Goal: Communication & Community: Answer question/provide support

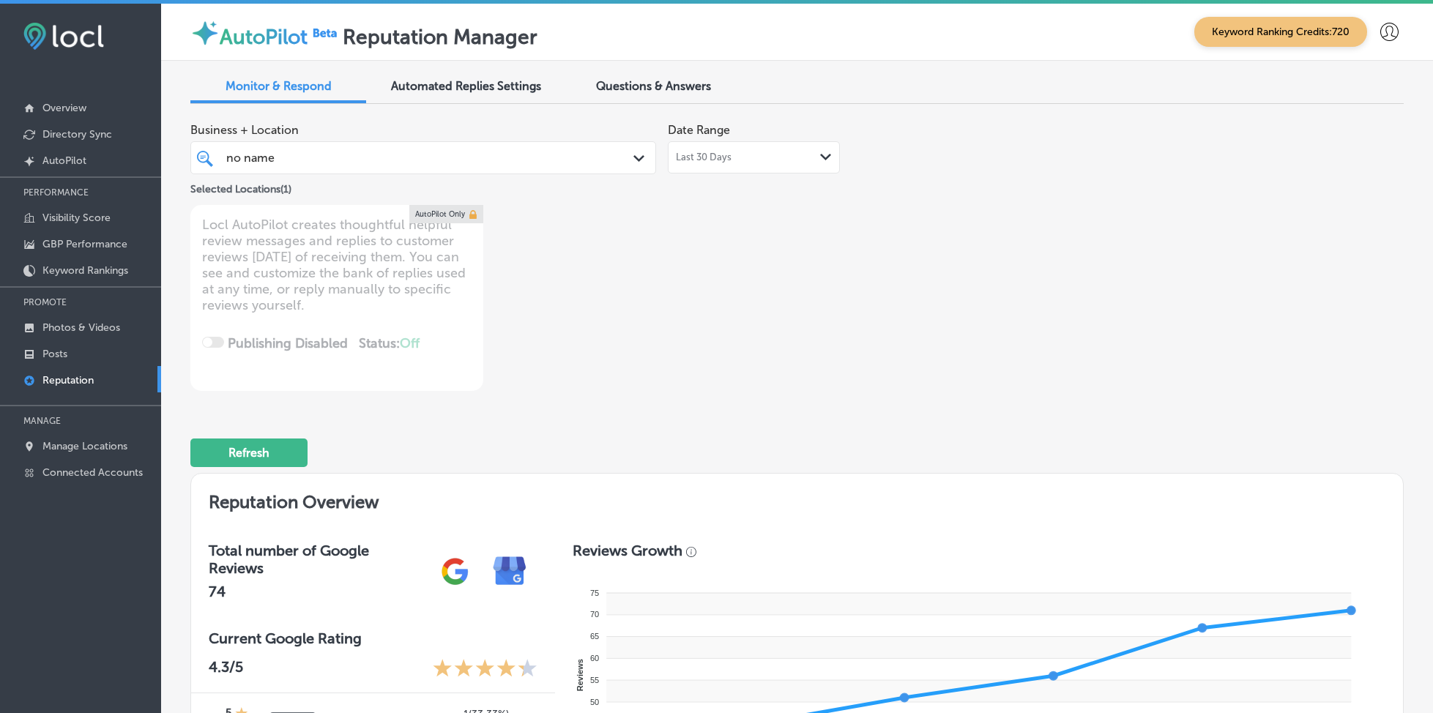
type textarea "x"
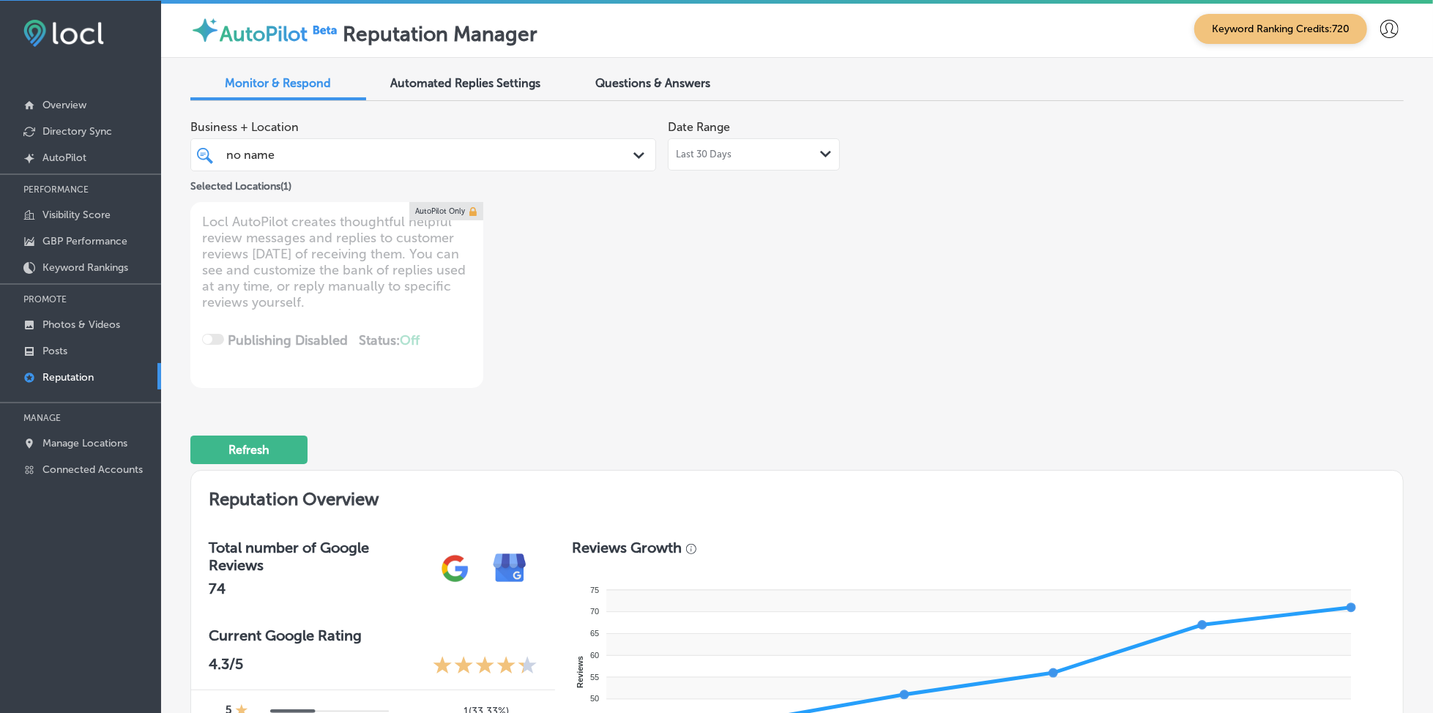
scroll to position [895, 0]
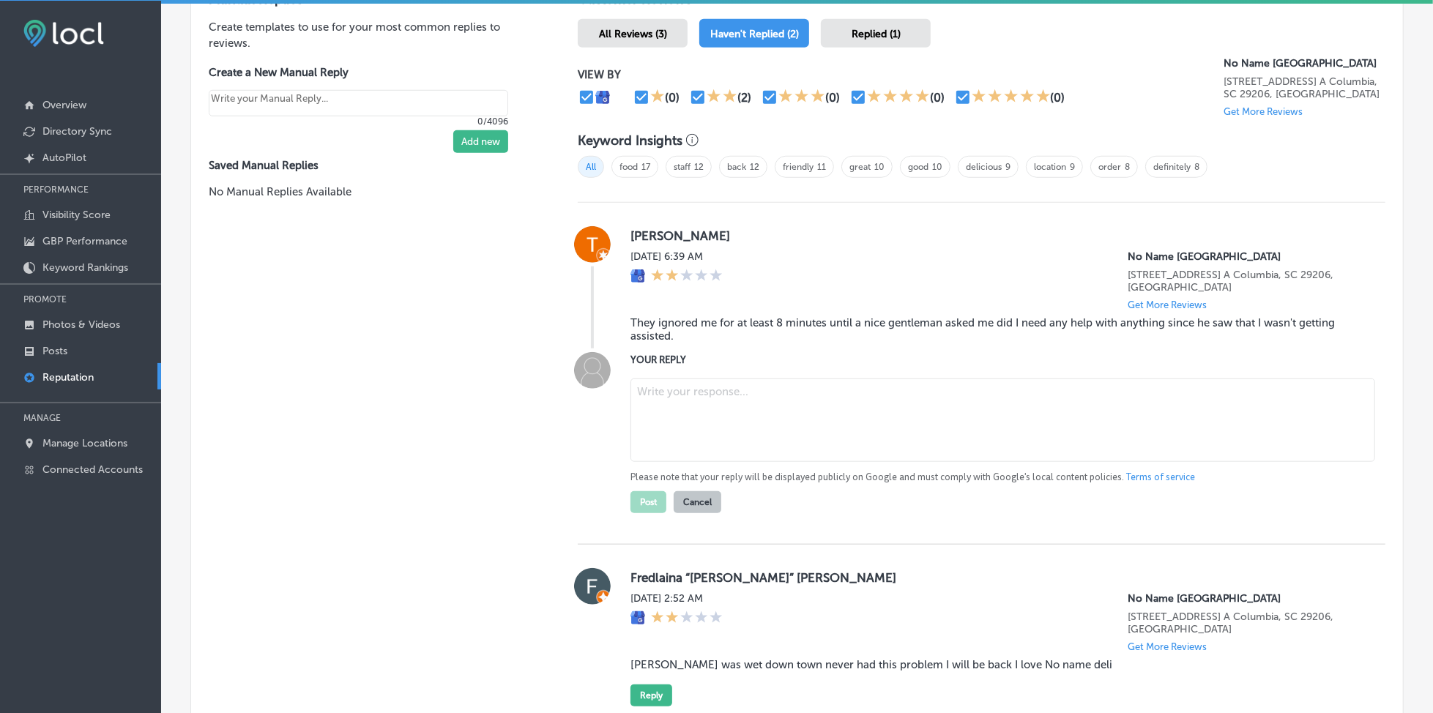
click at [680, 383] on textarea at bounding box center [1003, 420] width 745 height 83
paste textarea "Hi [PERSON_NAME], I’m really sorry to hear you had to wait longer than expected…"
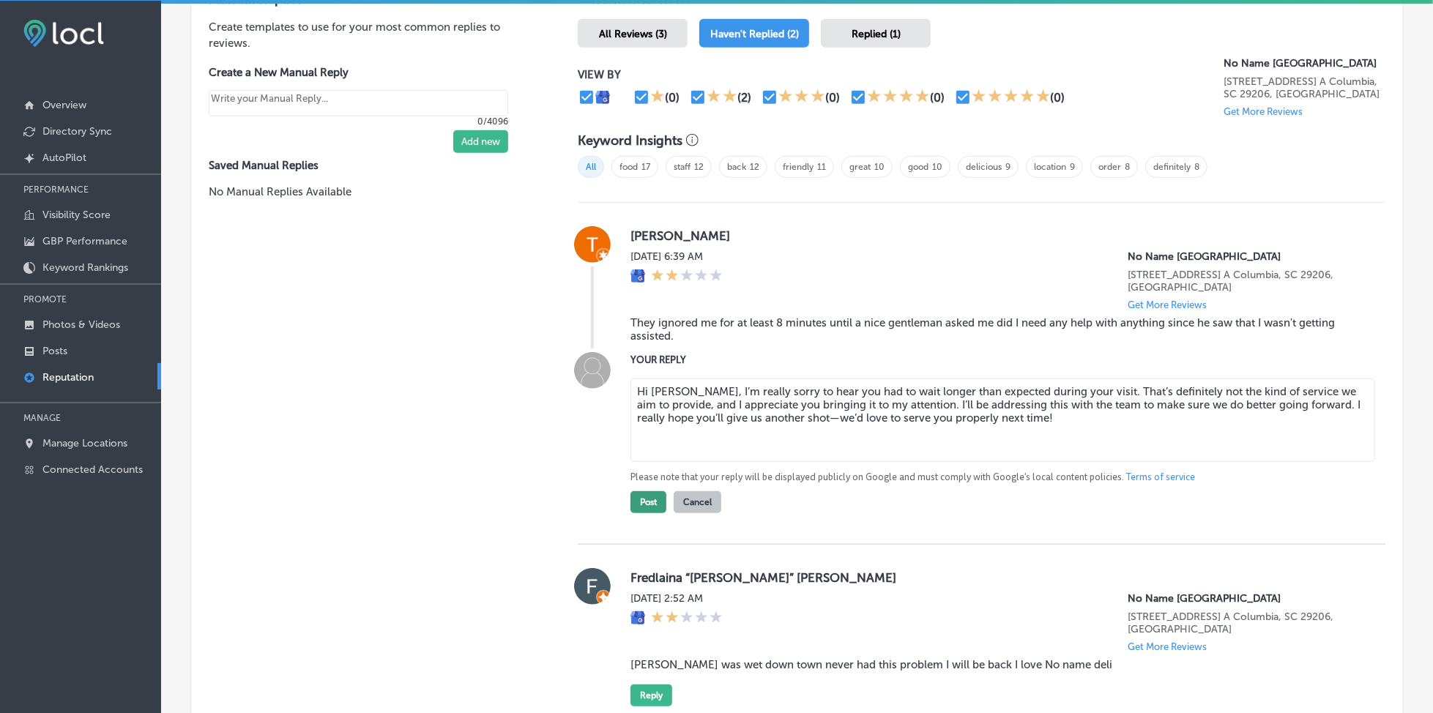
type textarea "Hi [PERSON_NAME], I’m really sorry to hear you had to wait longer than expected…"
click at [640, 491] on button "Post" at bounding box center [649, 502] width 36 height 22
type textarea "x"
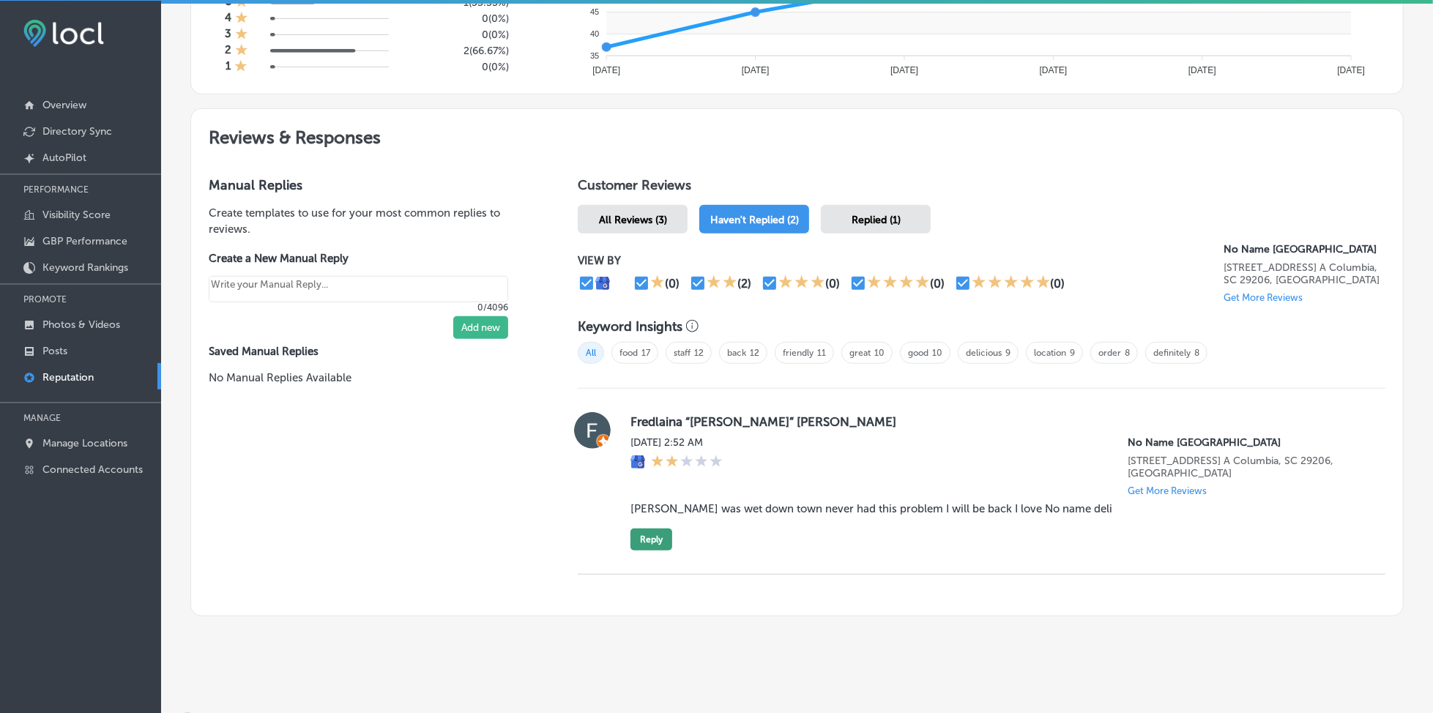
click at [640, 529] on button "Reply" at bounding box center [652, 540] width 42 height 22
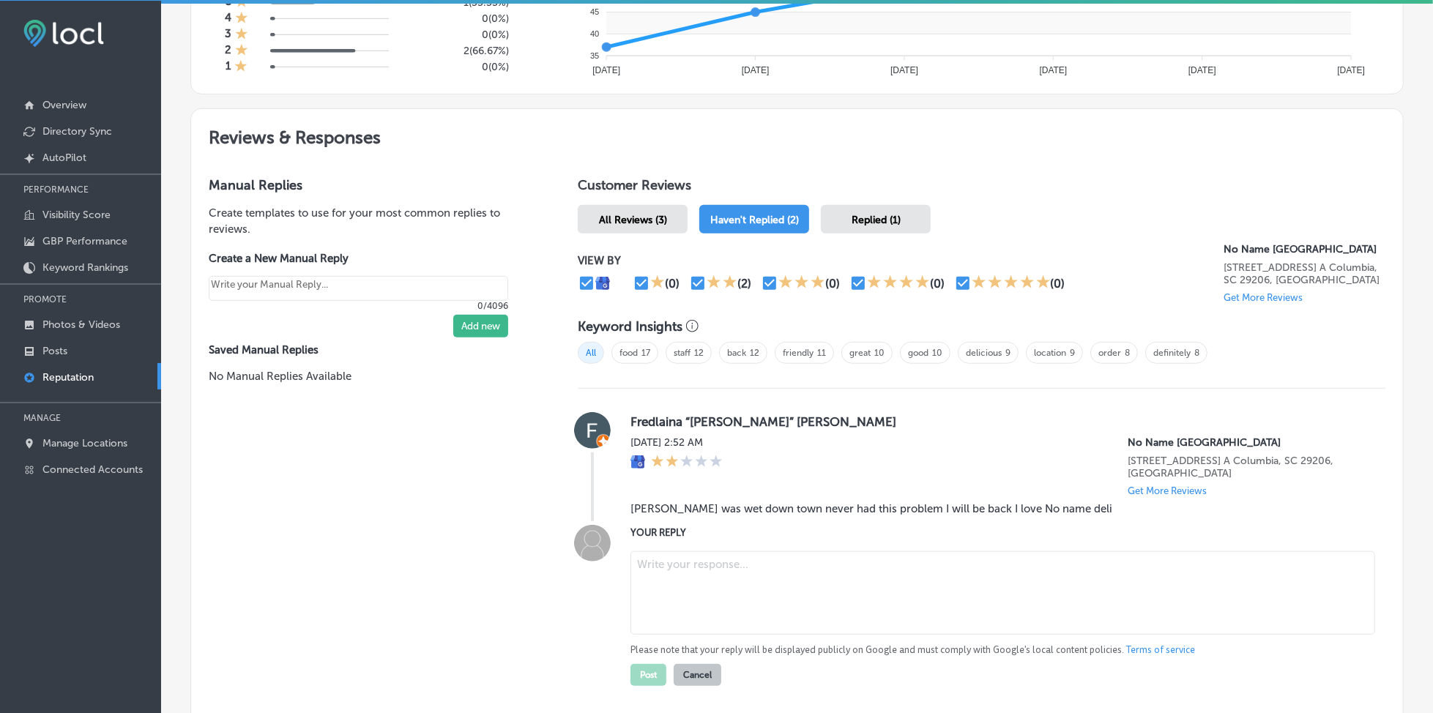
click at [683, 551] on textarea at bounding box center [1003, 592] width 745 height 83
paste textarea "Hi [PERSON_NAME], I’m sorry to hear about your [PERSON_NAME] sandwich not meeti…"
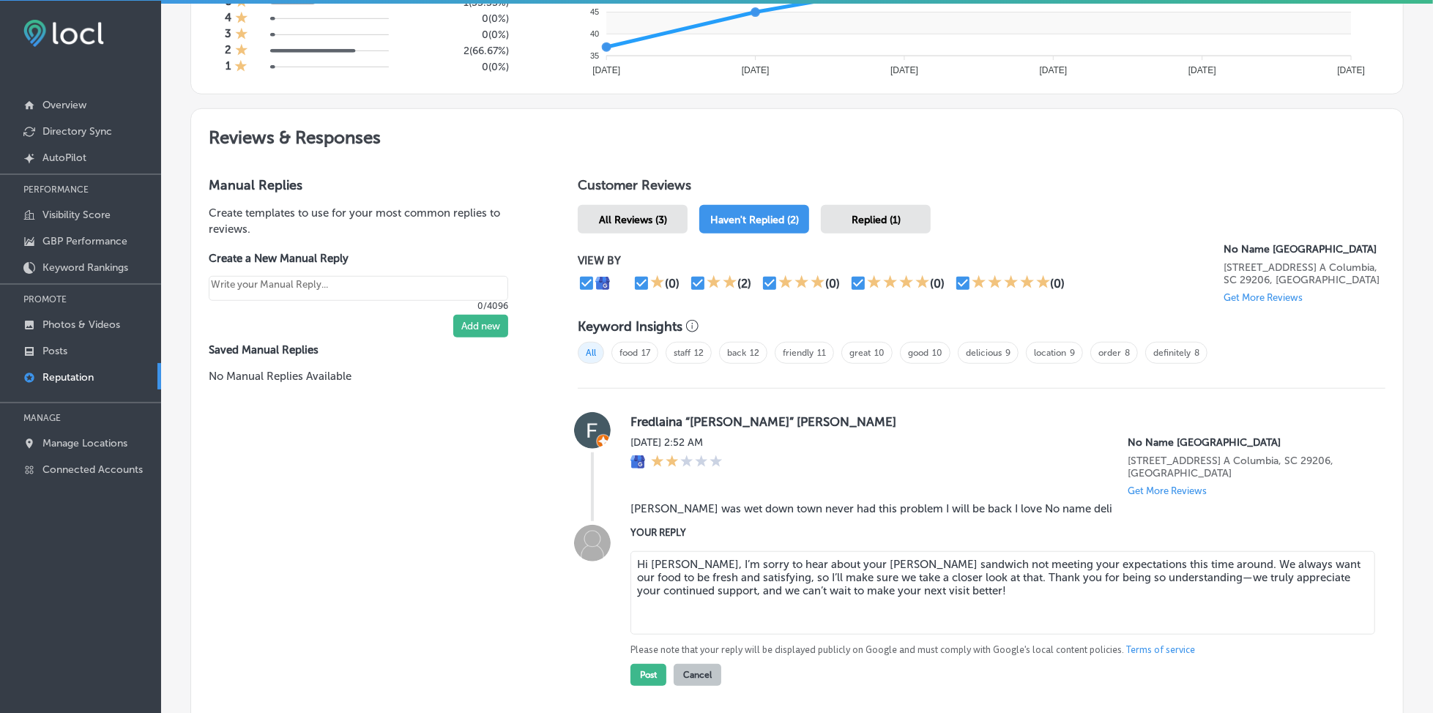
drag, startPoint x: 847, startPoint y: 548, endPoint x: 933, endPoint y: 546, distance: 85.7
click at [933, 551] on textarea "Hi [PERSON_NAME], I’m sorry to hear about your [PERSON_NAME] sandwich not meeti…" at bounding box center [1003, 592] width 745 height 83
type textarea "Hi [PERSON_NAME], I’m sorry to hear about your [PERSON_NAME] sandwich not meeti…"
click at [945, 573] on textarea "Hi [PERSON_NAME], I’m sorry to hear about your [PERSON_NAME] sandwich not meeti…" at bounding box center [1003, 592] width 745 height 83
click at [636, 664] on button "Post" at bounding box center [649, 675] width 36 height 22
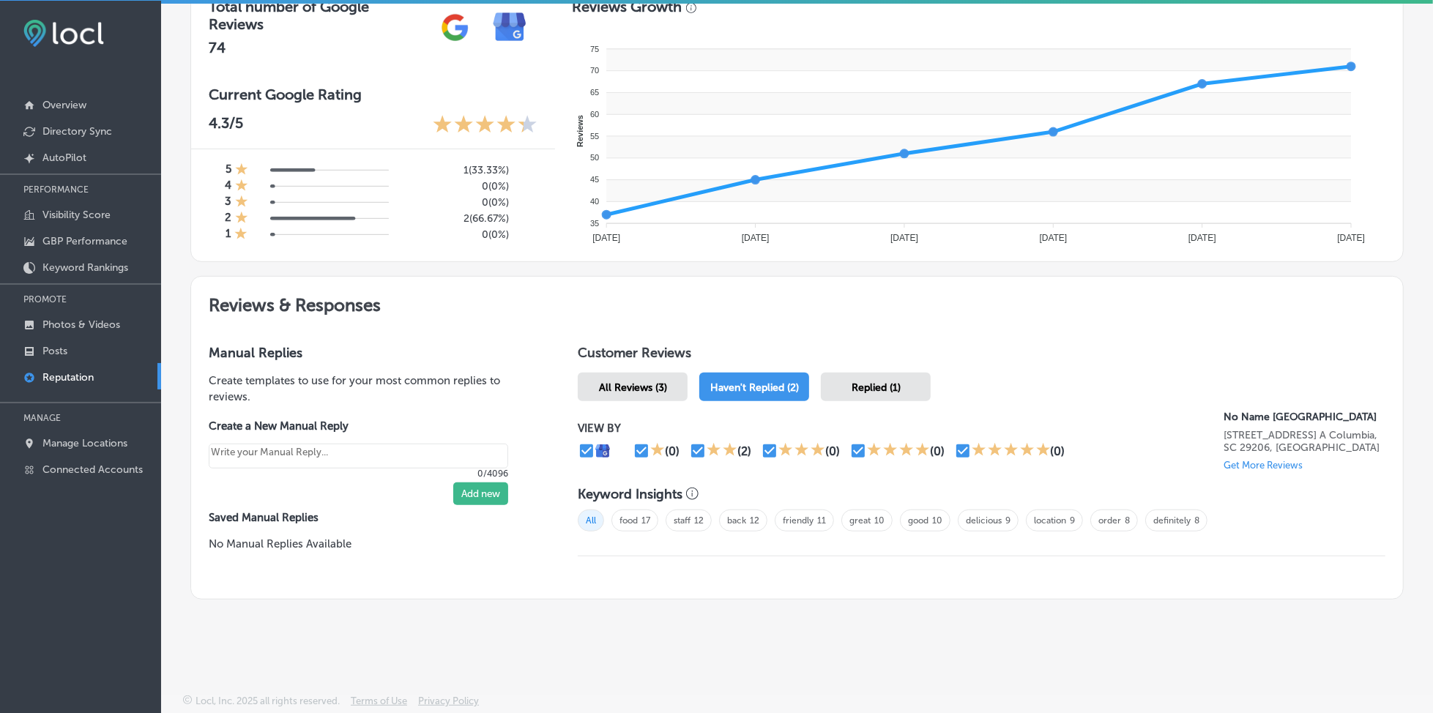
scroll to position [536, 0]
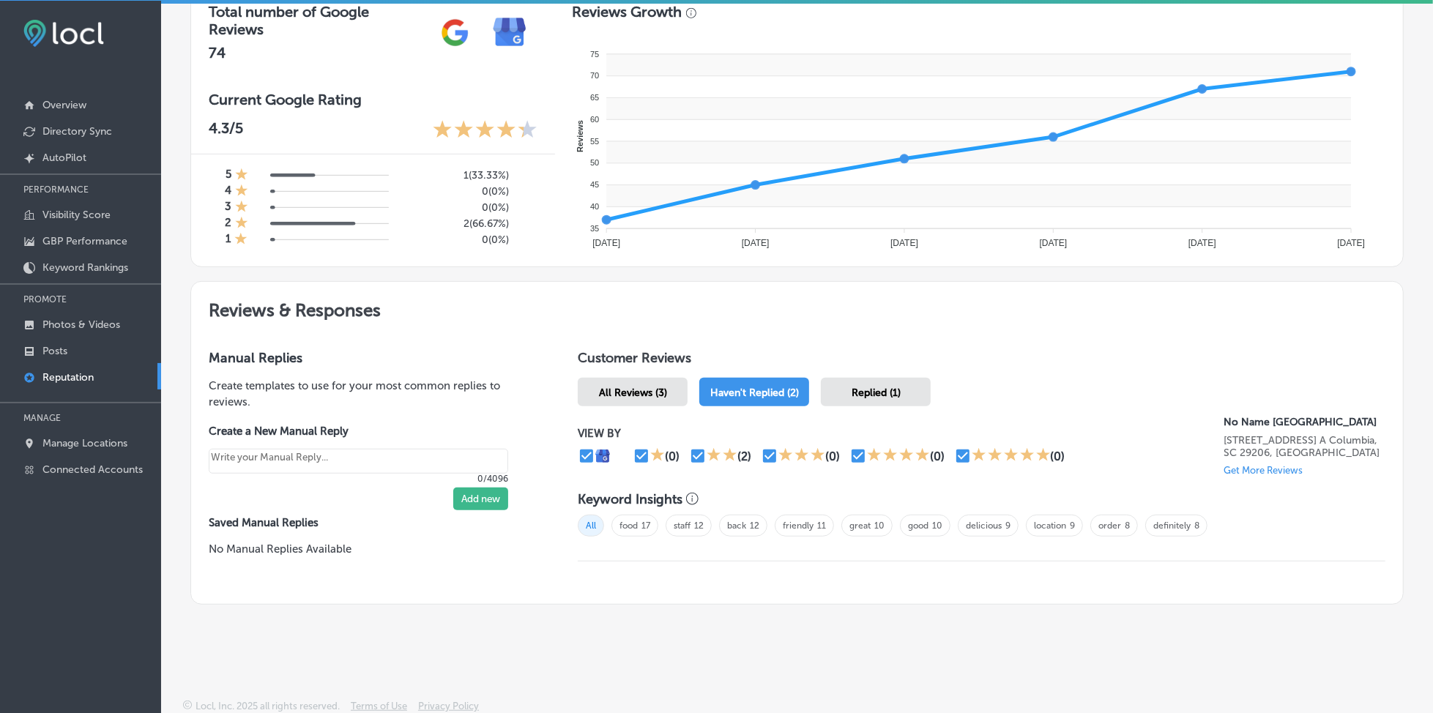
click at [894, 387] on span "Replied (1)" at bounding box center [876, 393] width 49 height 12
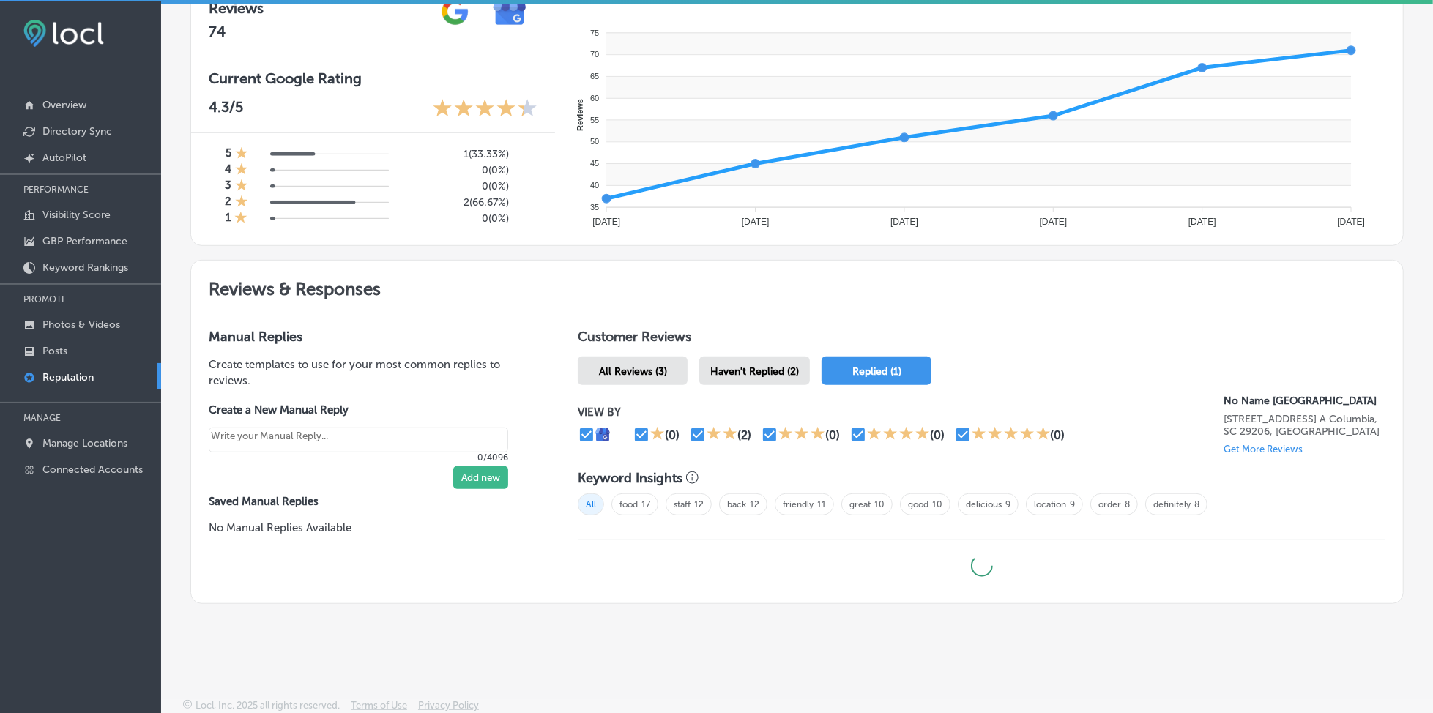
type textarea "x"
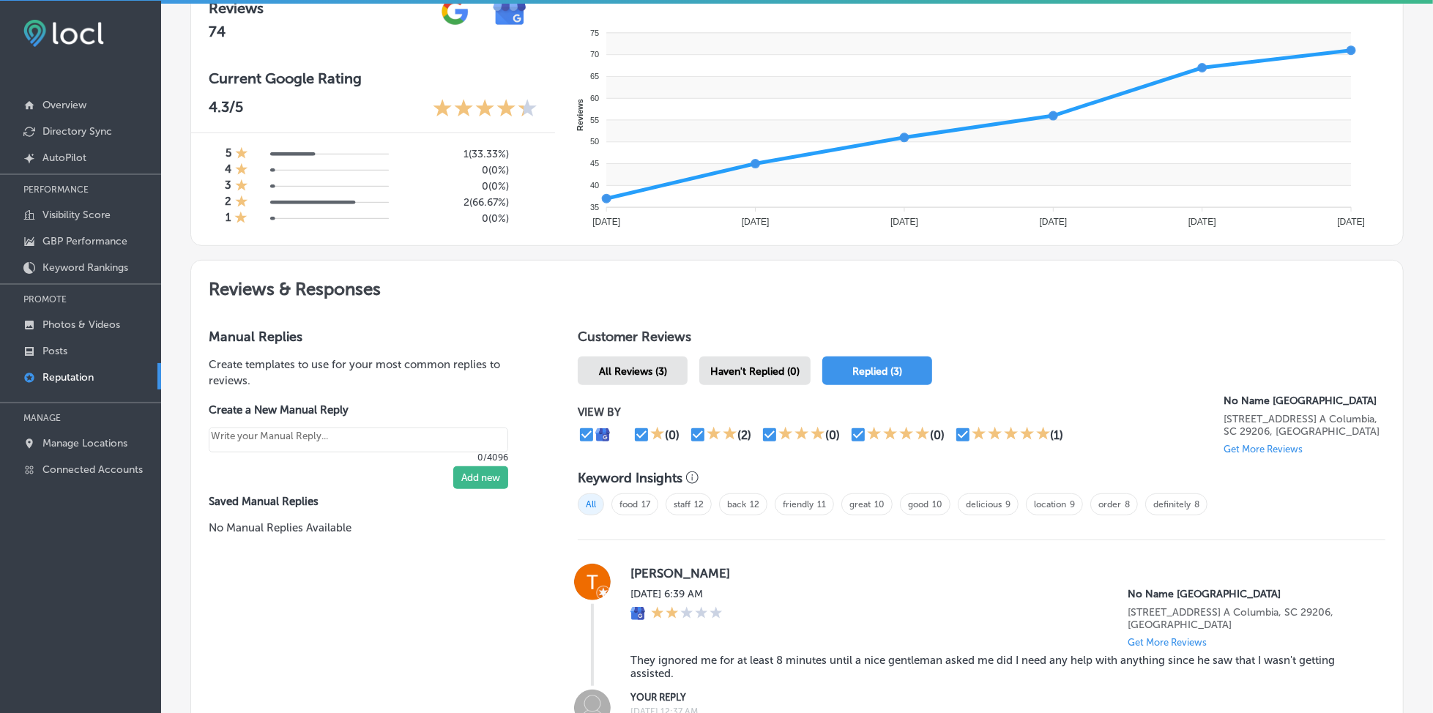
scroll to position [709, 0]
